Goal: Task Accomplishment & Management: Complete application form

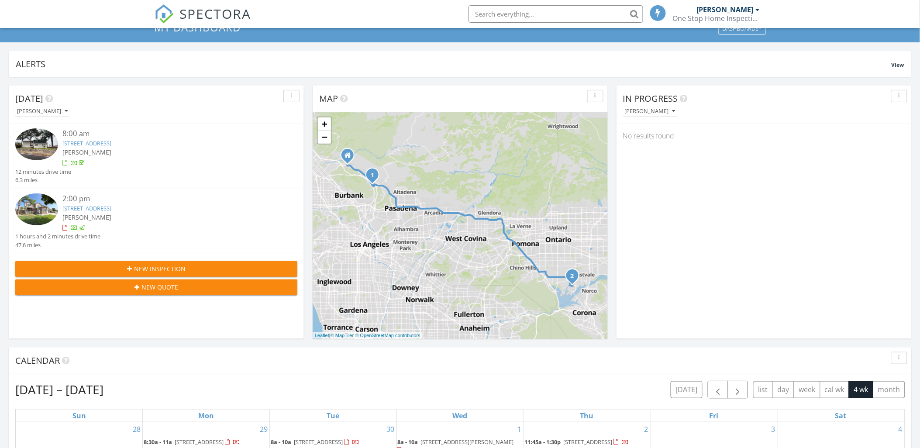
scroll to position [194, 0]
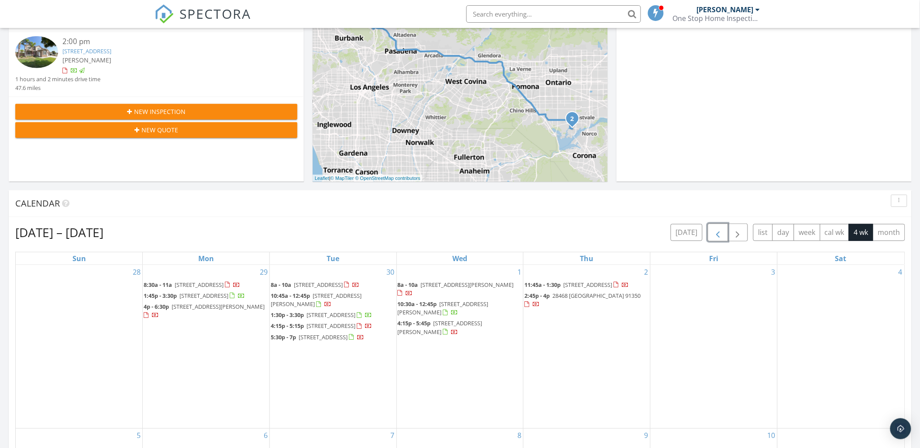
click at [713, 234] on span "button" at bounding box center [718, 233] width 10 height 10
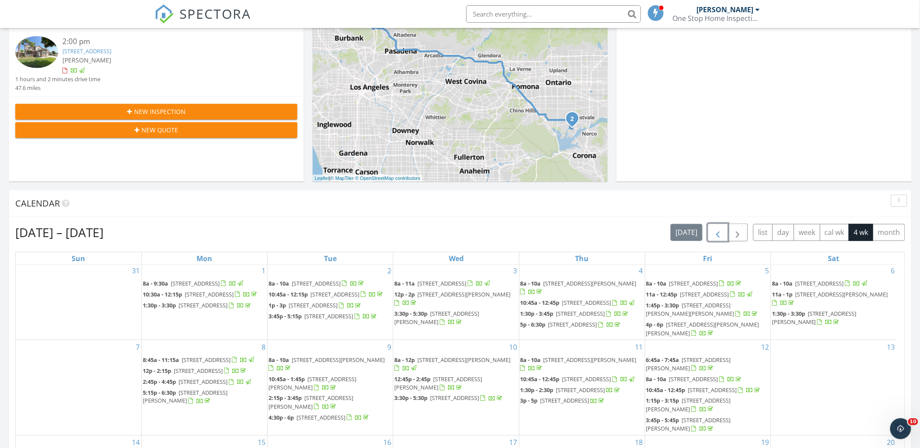
scroll to position [485, 0]
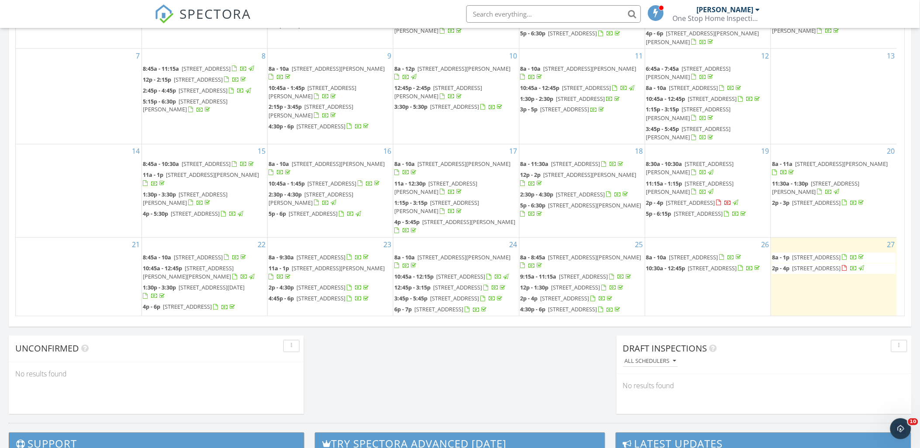
click at [815, 254] on span "3822 Sunset Ave, Montrose 91020" at bounding box center [816, 258] width 49 height 8
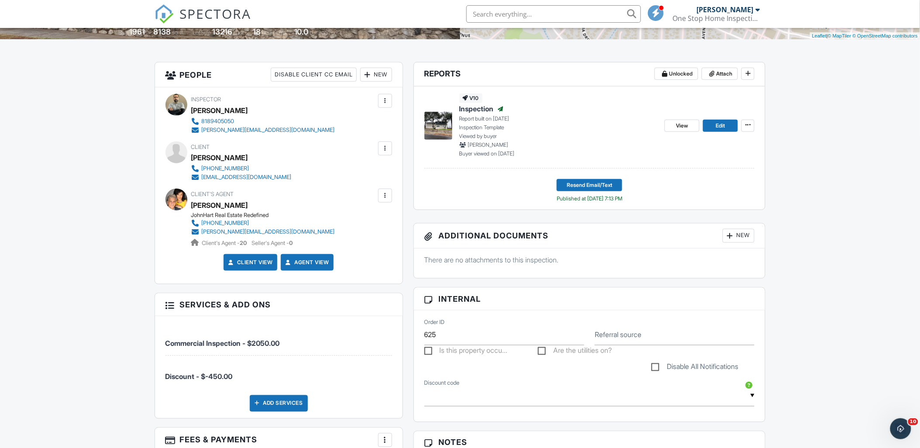
click at [471, 107] on span "Inspection" at bounding box center [476, 109] width 35 height 10
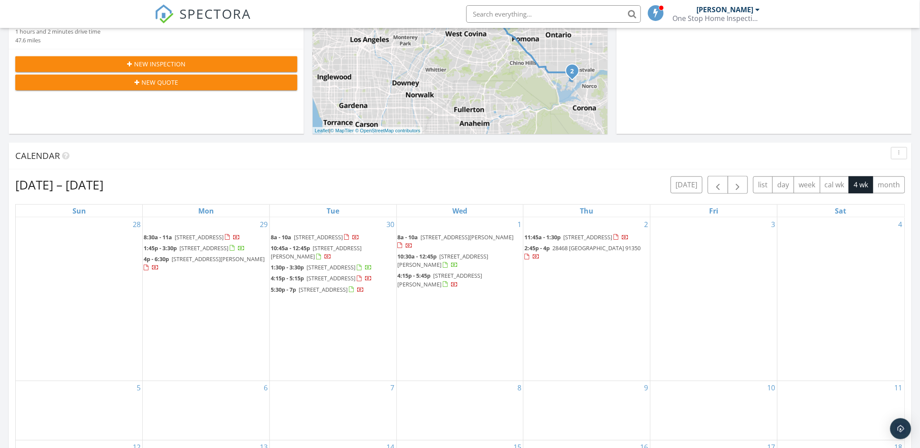
scroll to position [242, 0]
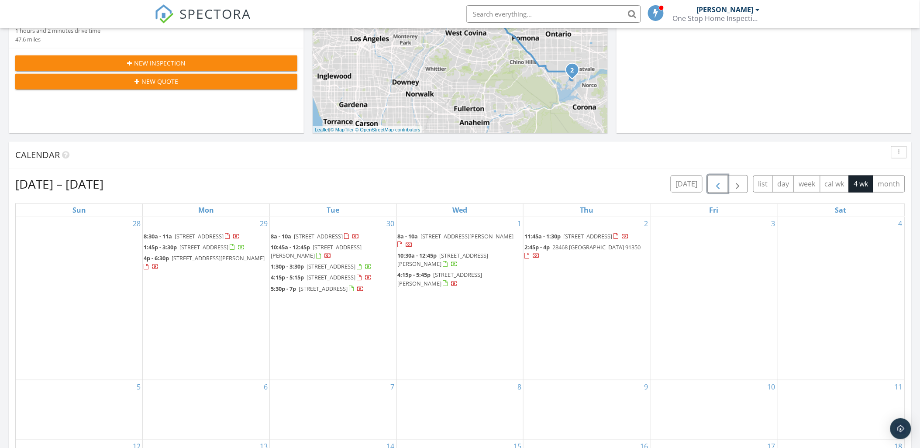
click at [718, 182] on span "button" at bounding box center [718, 184] width 10 height 10
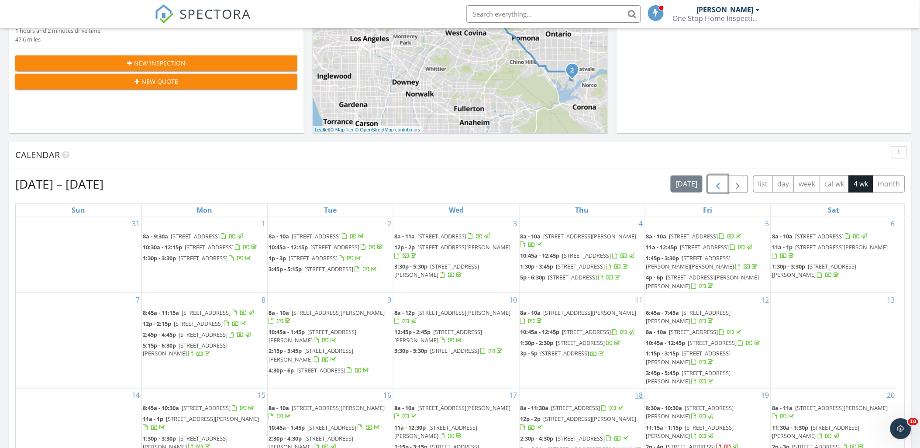
scroll to position [72, 0]
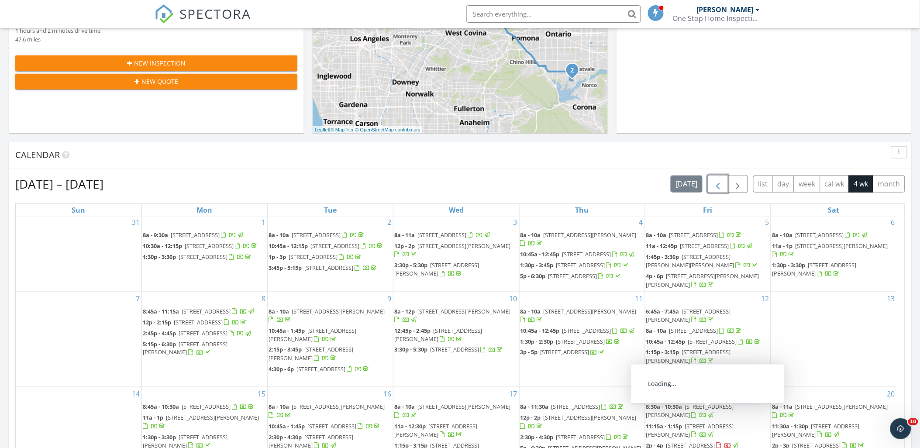
click at [702, 442] on span "11140 Jellico Ave, Granada Hills 91344" at bounding box center [690, 446] width 49 height 8
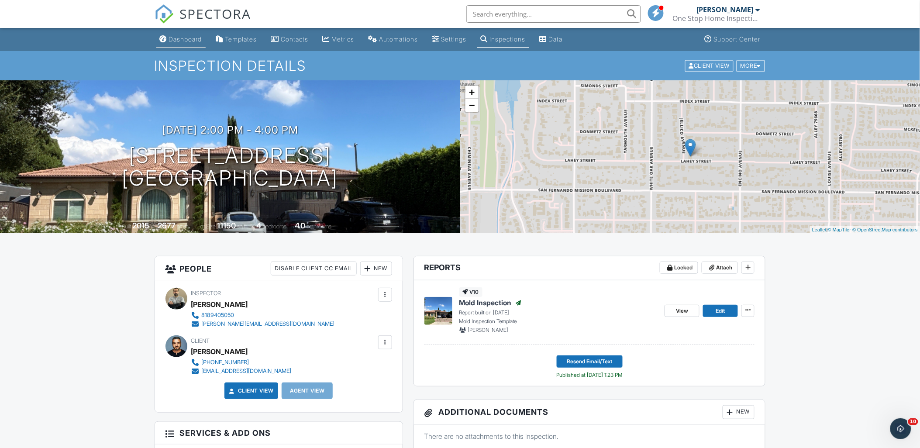
click at [168, 41] on link "Dashboard" at bounding box center [180, 39] width 49 height 16
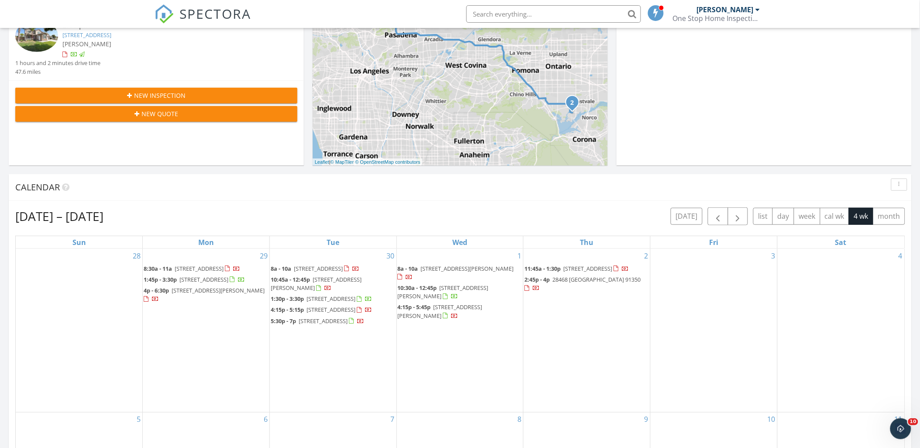
scroll to position [242, 0]
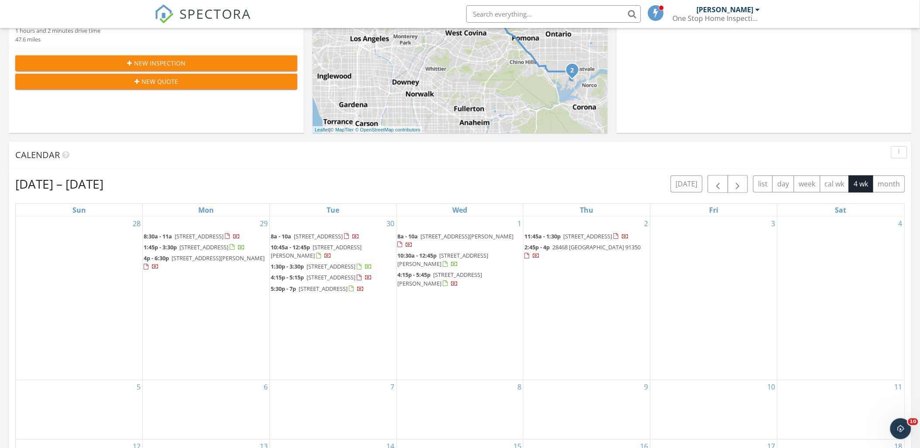
click at [184, 66] on span "New Inspection" at bounding box center [160, 63] width 52 height 9
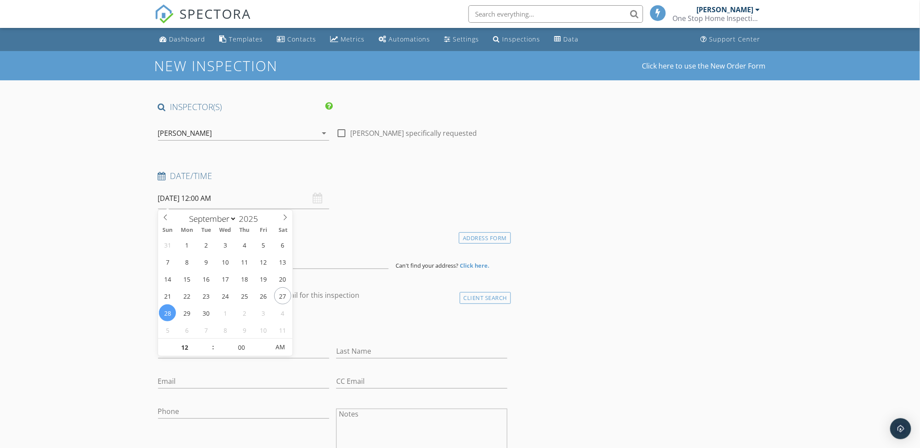
click at [212, 197] on input "[DATE] 12:00 AM" at bounding box center [243, 198] width 171 height 21
select select "9"
type input "[DATE] 12:00 AM"
type input "01"
type input "[DATE] 1:00 AM"
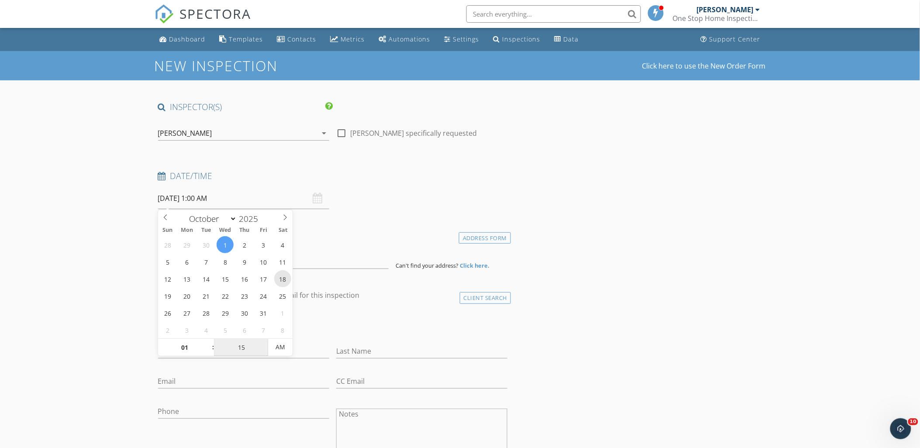
type input "15"
type input "[DATE] 1:15 PM"
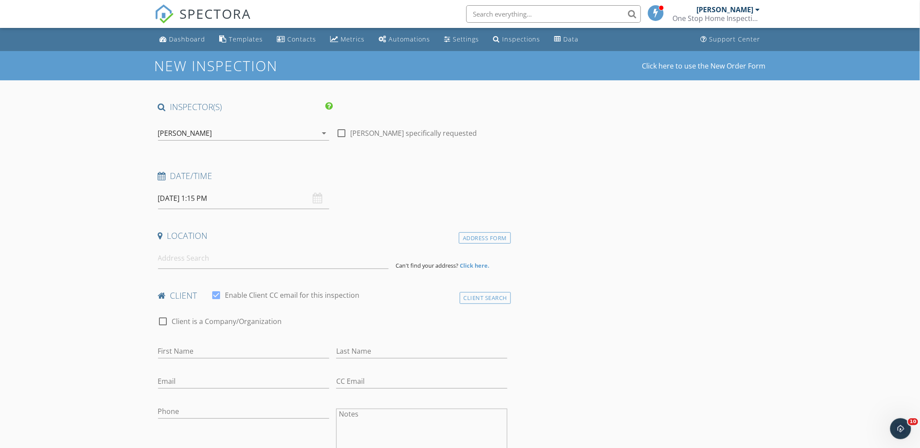
drag, startPoint x: 85, startPoint y: 242, endPoint x: 190, endPoint y: 254, distance: 105.5
click at [214, 261] on input at bounding box center [273, 258] width 231 height 21
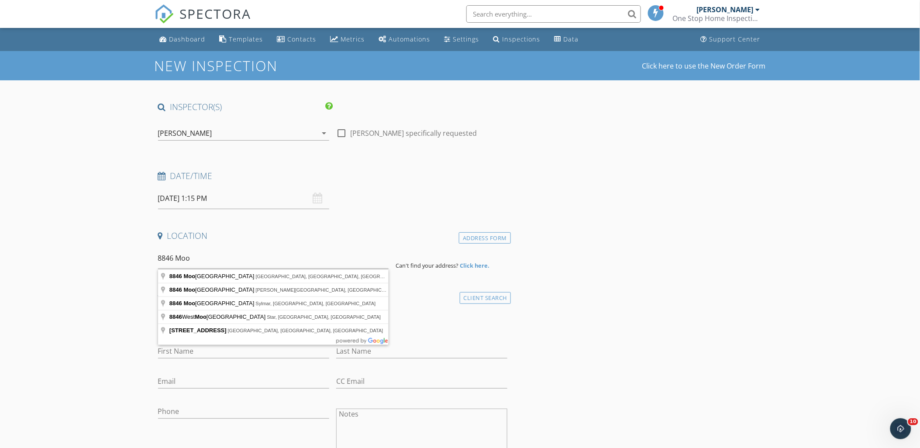
type input "8846 Moonbeam Avenue, Panorama City, CA, USA"
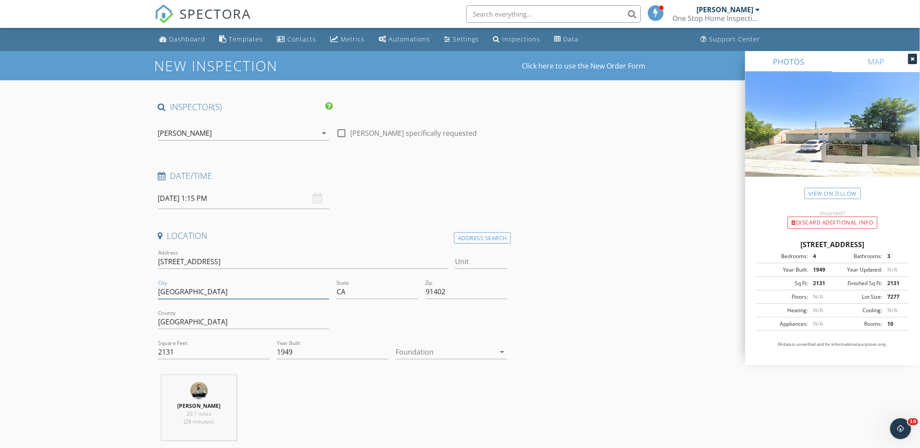
drag, startPoint x: 193, startPoint y: 292, endPoint x: 116, endPoint y: 285, distance: 77.1
type input "[GEOGRAPHIC_DATA]"
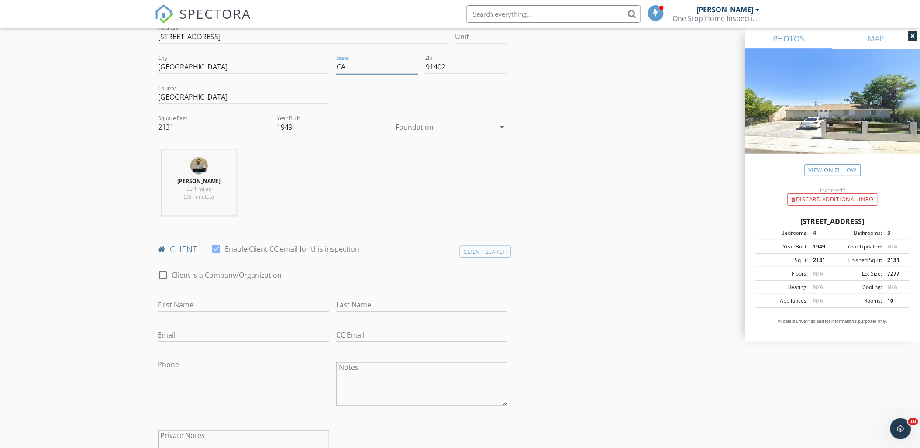
scroll to position [242, 0]
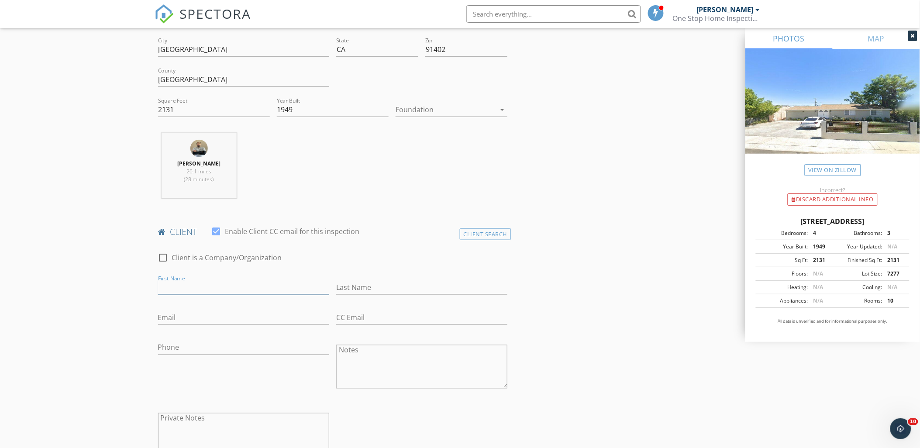
click at [203, 293] on input "First Name" at bounding box center [243, 287] width 171 height 14
type input "[PERSON_NAME]"
type input "Meguerditchian"
type input "[EMAIL_ADDRESS][DOMAIN_NAME]"
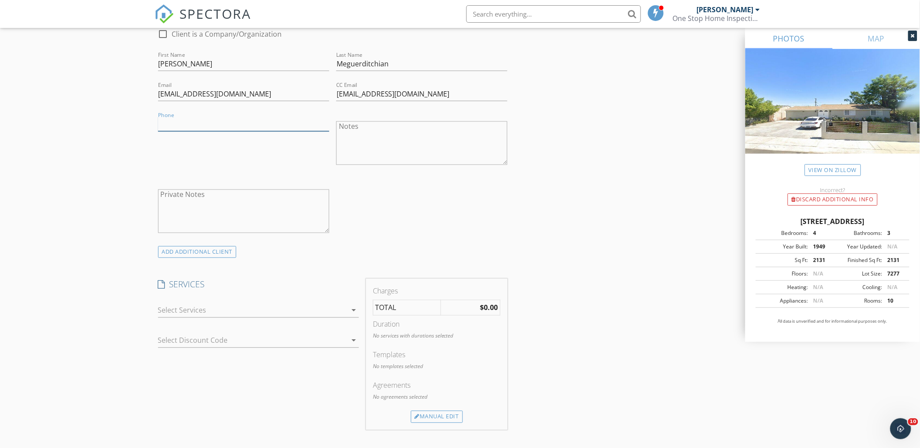
scroll to position [485, 0]
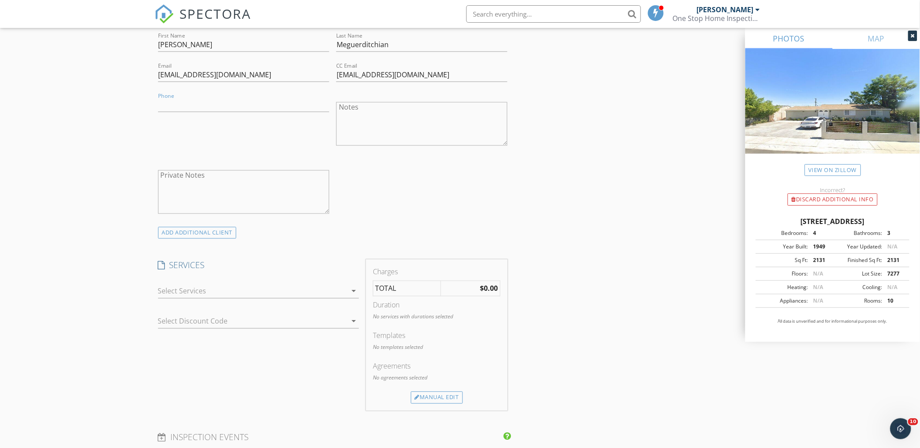
click at [198, 294] on div at bounding box center [252, 291] width 189 height 14
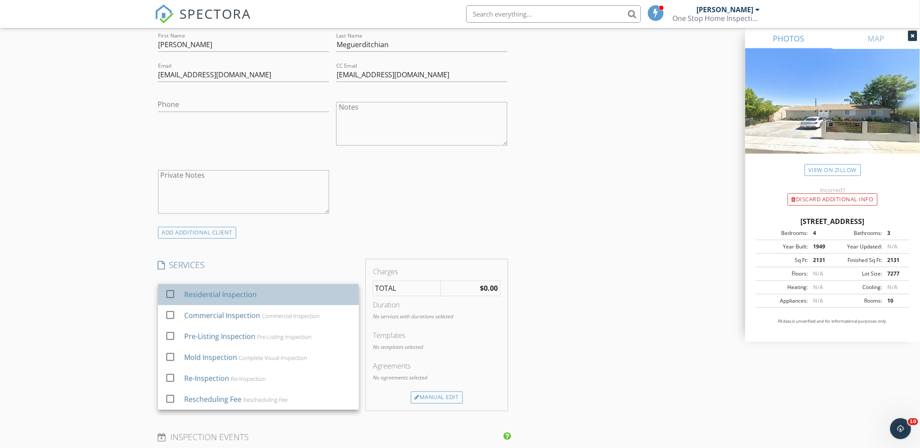
click at [200, 294] on div "Residential Inspection" at bounding box center [220, 295] width 72 height 10
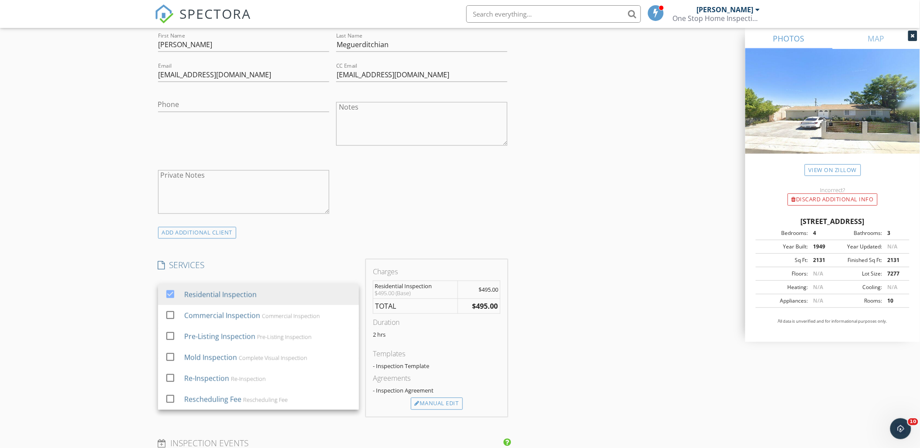
click at [118, 328] on div "New Inspection Click here to use the New Order Form INSPECTOR(S) check_box Narb…" at bounding box center [460, 335] width 920 height 1539
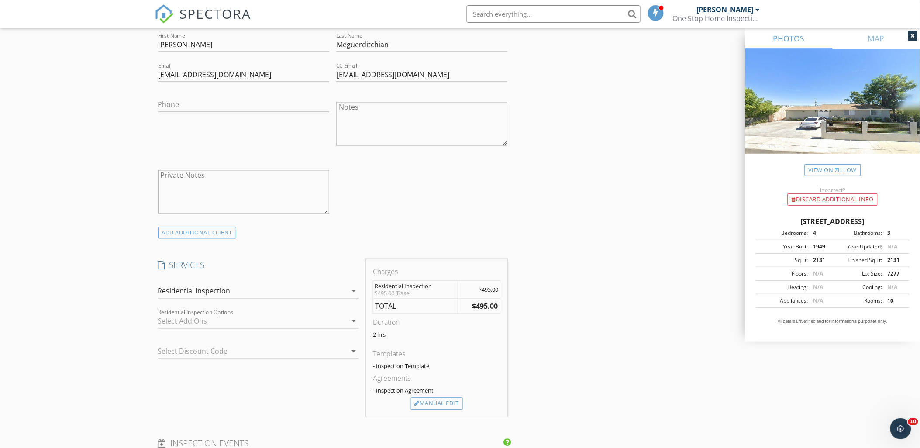
click at [173, 321] on div at bounding box center [252, 321] width 189 height 14
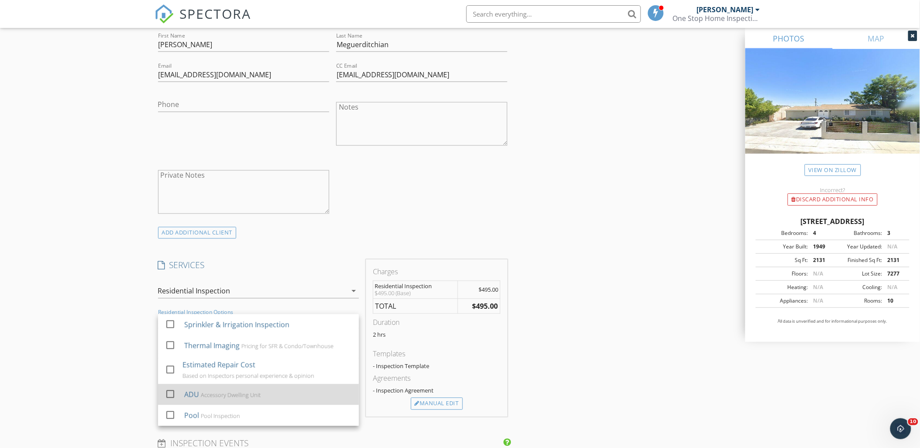
click at [185, 391] on div "ADU" at bounding box center [191, 395] width 15 height 10
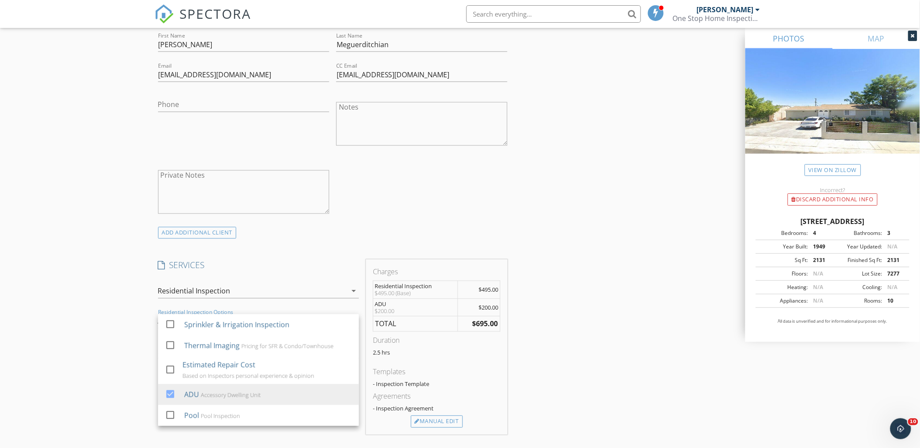
click at [107, 381] on div "New Inspection Click here to use the New Order Form INSPECTOR(S) check_box Narb…" at bounding box center [460, 344] width 920 height 1557
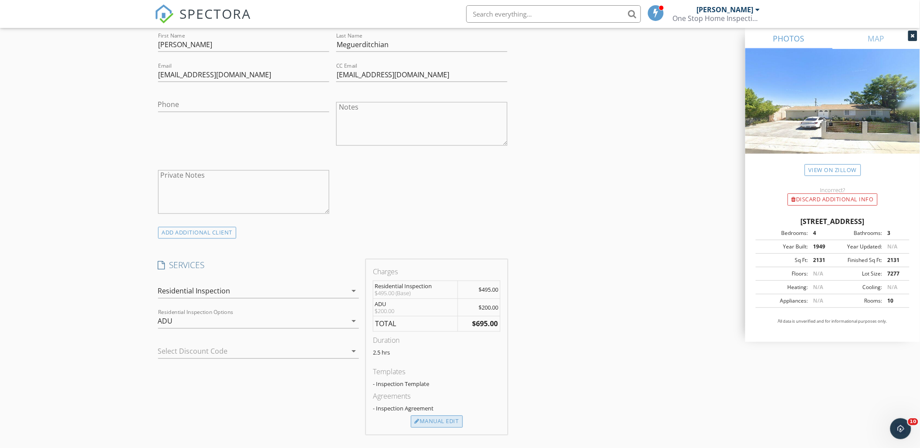
click at [439, 423] on div "Manual Edit" at bounding box center [437, 422] width 52 height 12
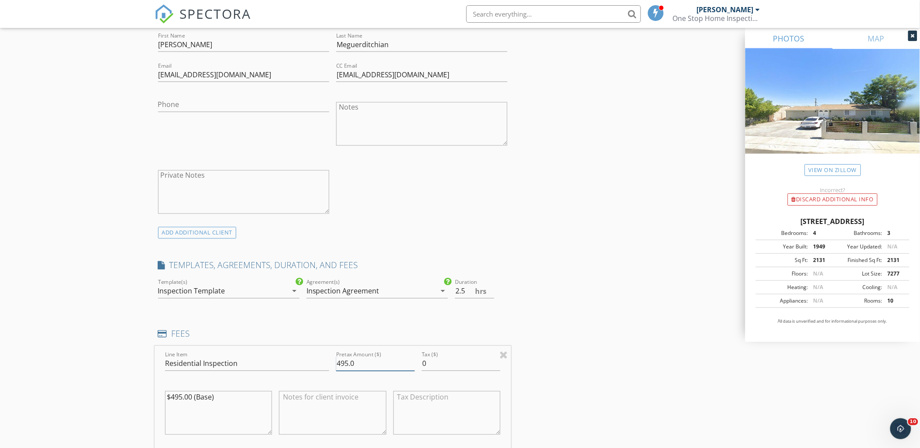
click at [319, 360] on div "Line Item Residential Inspection Pretax Amount ($) 495.0 Tax ($) 0 $495.00 (Bas…" at bounding box center [333, 398] width 357 height 105
type input "2"
type input "525"
click at [588, 326] on div "INSPECTOR(S) check_box Narbeh Manoukian PRIMARY Narbeh Manoukian arrow_drop_dow…" at bounding box center [460, 454] width 611 height 1676
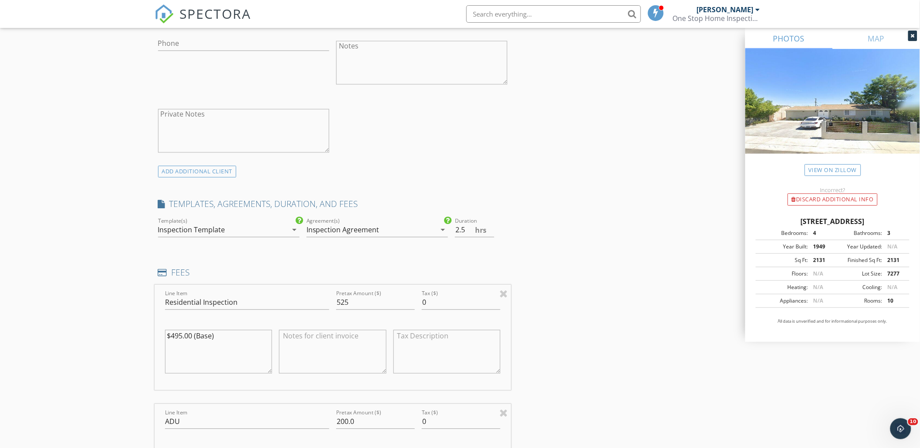
scroll to position [728, 0]
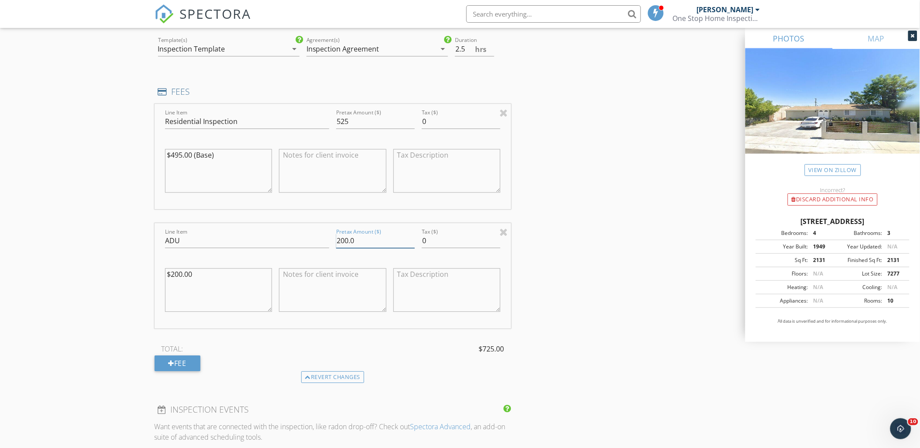
drag, startPoint x: 357, startPoint y: 241, endPoint x: 320, endPoint y: 241, distance: 37.1
click at [331, 241] on div "Line Item ADU Pretax Amount ($) 200.0 Tax ($) 0 $200.00" at bounding box center [333, 275] width 357 height 105
type input "400"
click at [185, 242] on input "ADU" at bounding box center [247, 241] width 164 height 14
type input "ADU's"
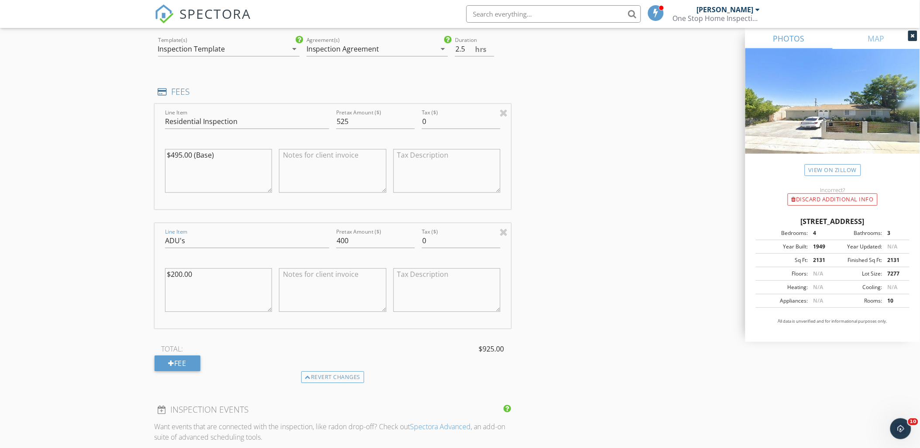
click at [98, 233] on div "New Inspection Click here to use the New Order Form INSPECTOR(S) check_box Narb…" at bounding box center [460, 197] width 920 height 1747
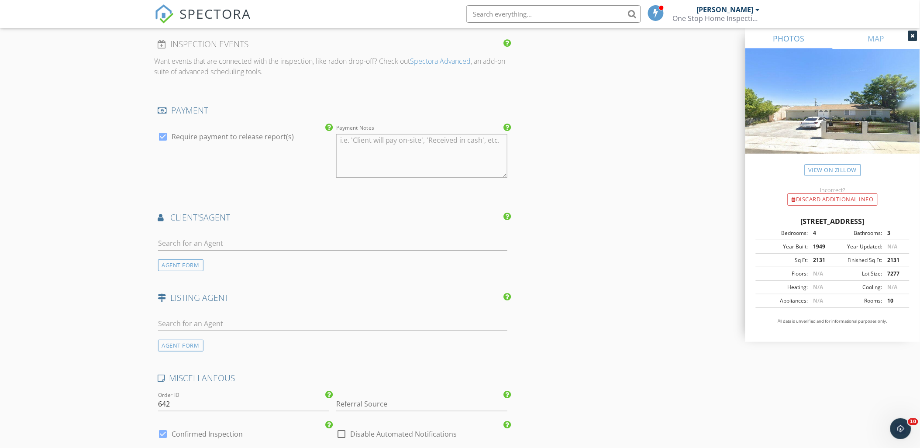
scroll to position [1116, 0]
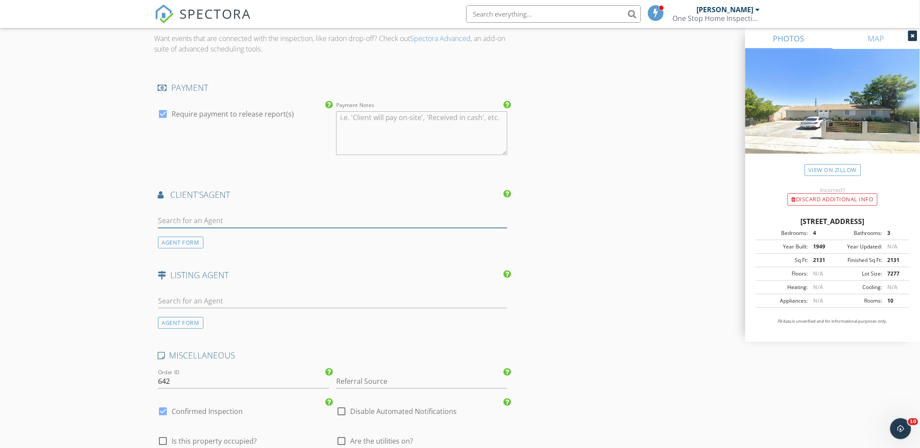
click at [187, 219] on input "text" at bounding box center [333, 221] width 350 height 14
type input "lida av"
drag, startPoint x: 76, startPoint y: 250, endPoint x: 106, endPoint y: 251, distance: 30.6
click at [222, 247] on div "Coldwell Banker Hallmark Realty" at bounding box center [223, 245] width 81 height 7
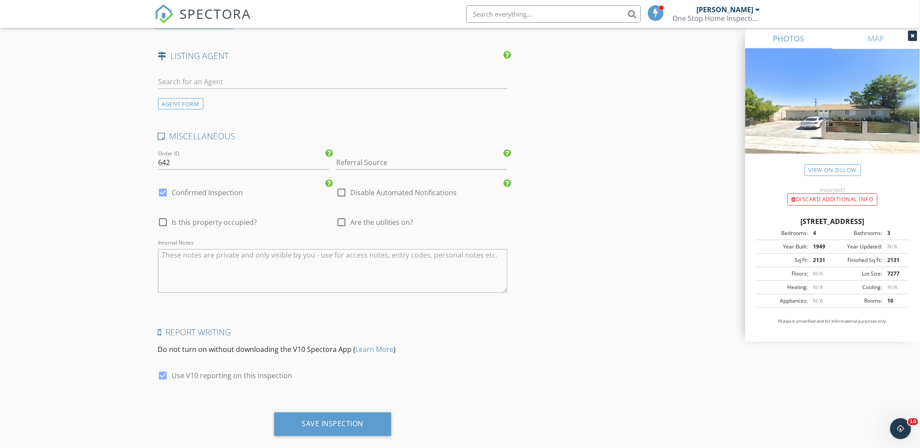
scroll to position [1550, 0]
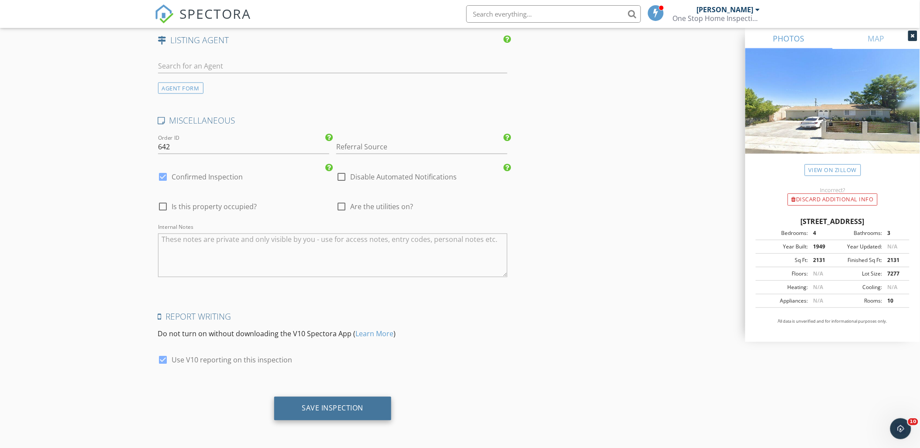
click at [366, 405] on div "Save Inspection" at bounding box center [332, 409] width 117 height 24
